Goal: Task Accomplishment & Management: Manage account settings

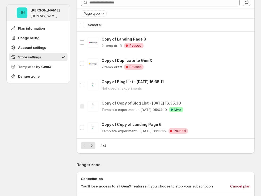
scroll to position [623, 0]
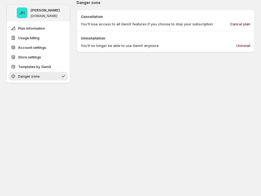
click at [250, 23] on span "Cancel plan" at bounding box center [240, 23] width 20 height 5
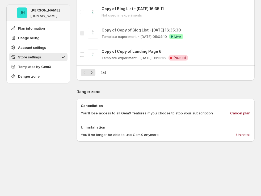
scroll to position [623, 0]
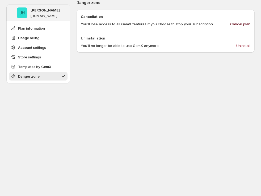
click at [251, 25] on span "Cancel plan" at bounding box center [240, 23] width 20 height 5
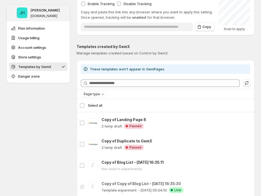
scroll to position [246, 0]
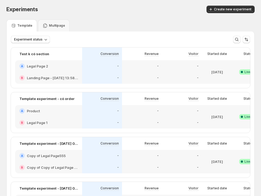
scroll to position [1, 0]
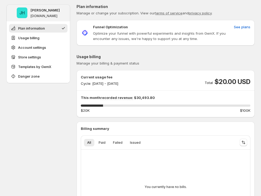
scroll to position [623, 0]
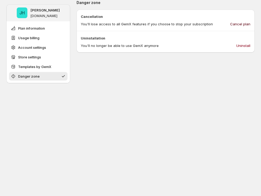
click at [247, 26] on span "Cancel plan" at bounding box center [240, 23] width 20 height 5
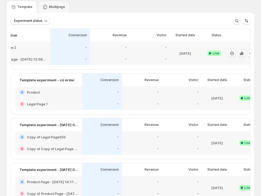
scroll to position [0, 42]
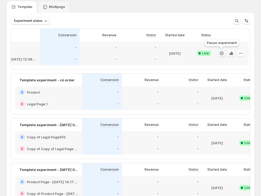
click at [223, 54] on icon "button" at bounding box center [221, 53] width 5 height 5
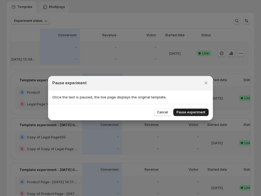
click at [191, 111] on span "Pause experiment" at bounding box center [191, 112] width 29 height 4
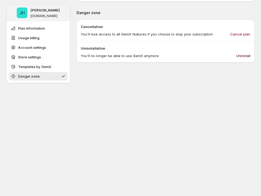
scroll to position [606, 0]
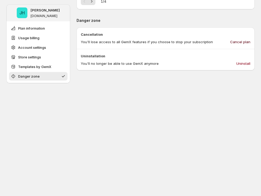
click at [243, 43] on span "Cancel plan" at bounding box center [240, 41] width 20 height 5
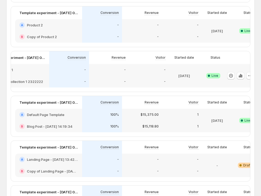
scroll to position [0, 42]
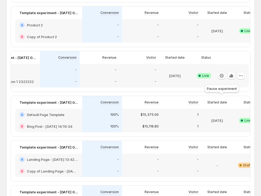
click at [224, 78] on icon "button" at bounding box center [221, 75] width 5 height 5
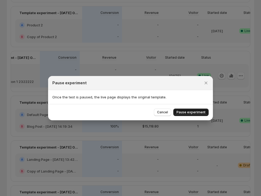
click at [186, 114] on span "Pause experiment" at bounding box center [191, 112] width 29 height 4
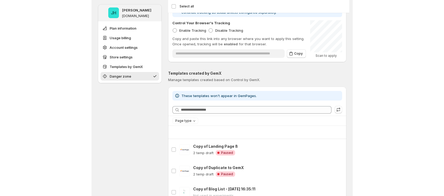
scroll to position [623, 0]
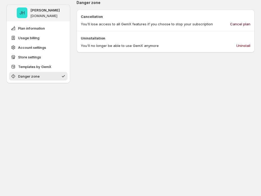
click at [251, 23] on span "Cancel plan" at bounding box center [240, 23] width 20 height 5
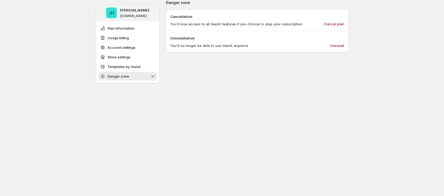
click at [264, 25] on span "Cancel plan" at bounding box center [334, 23] width 20 height 5
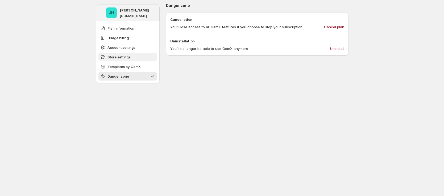
scroll to position [612, 0]
